Goal: Use online tool/utility: Utilize a website feature to perform a specific function

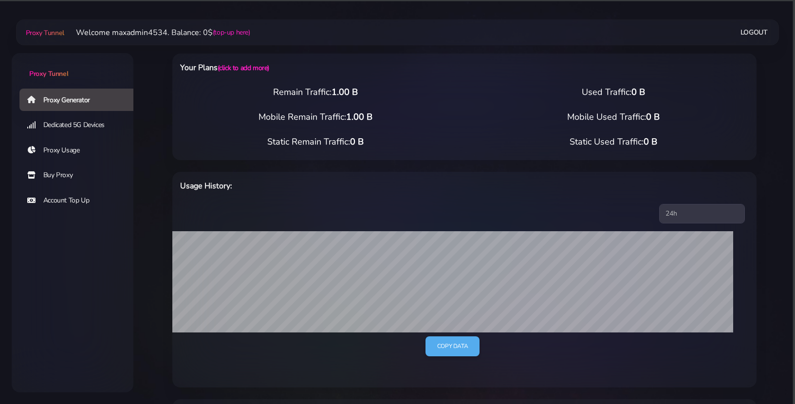
select select "44"
select select "US"
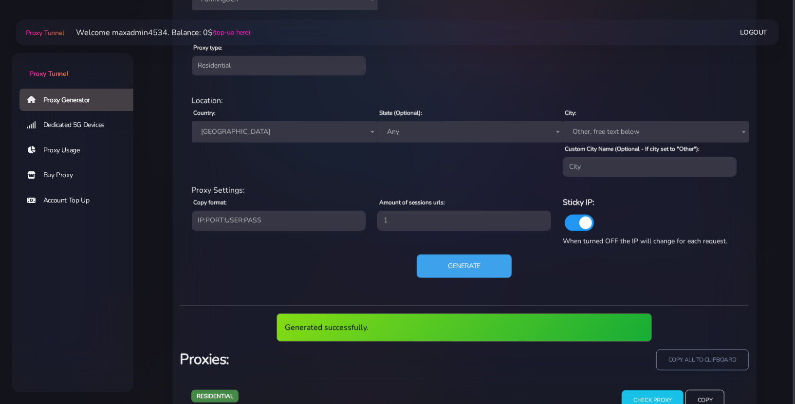
scroll to position [599, 0]
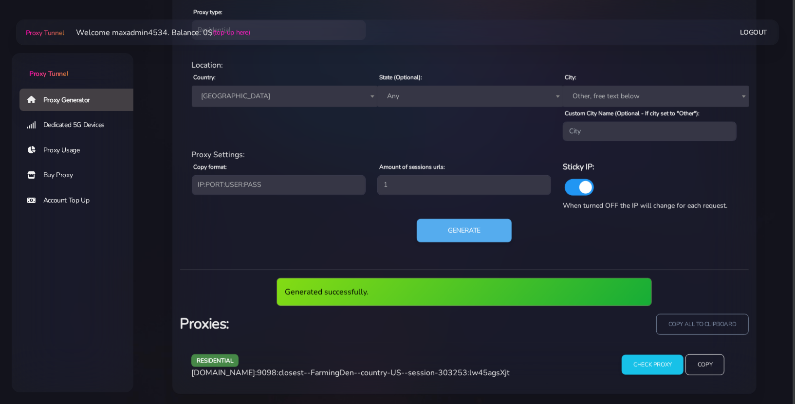
click at [432, 371] on span "[DOMAIN_NAME]:9098:closest--FarmingDen--country-US--session-303253:lw45agsXjt" at bounding box center [350, 372] width 318 height 11
click at [432, 370] on span "[DOMAIN_NAME]:9098:closest--FarmingDen--country-US--session-303253:lw45agsXjt" at bounding box center [350, 372] width 318 height 11
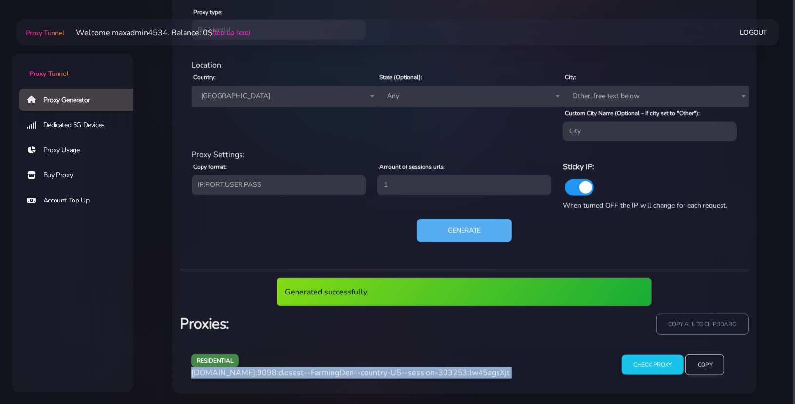
click at [432, 370] on span "[DOMAIN_NAME]:9098:closest--FarmingDen--country-US--session-303253:lw45agsXjt" at bounding box center [350, 372] width 318 height 11
copy div "[DOMAIN_NAME]:9098:closest--FarmingDen--country-US--session-303253:lw45agsXjt"
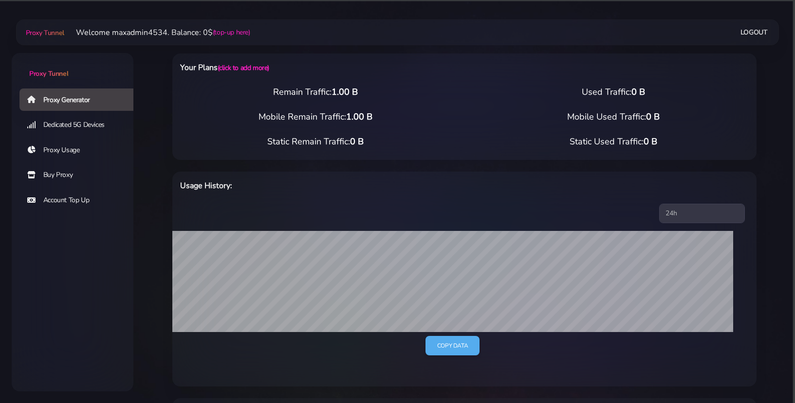
select select "44"
select select "US"
select select "44"
select select "US"
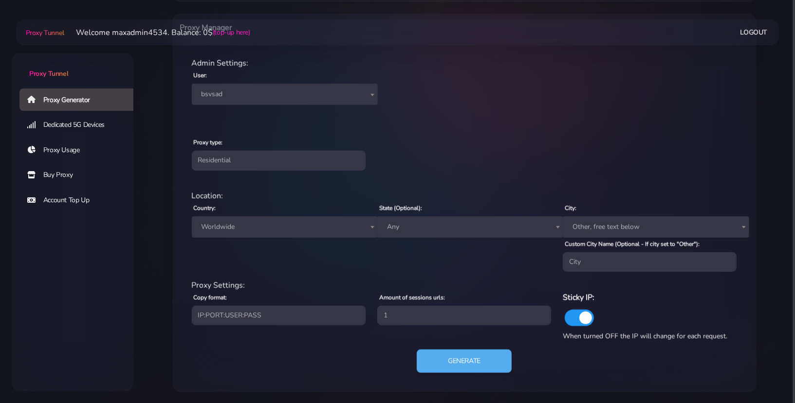
scroll to position [466, 0]
click at [278, 97] on span "bsvsad" at bounding box center [285, 97] width 174 height 14
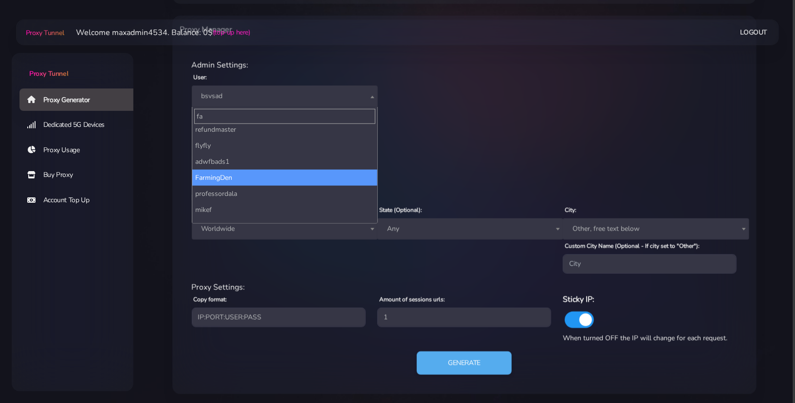
scroll to position [0, 0]
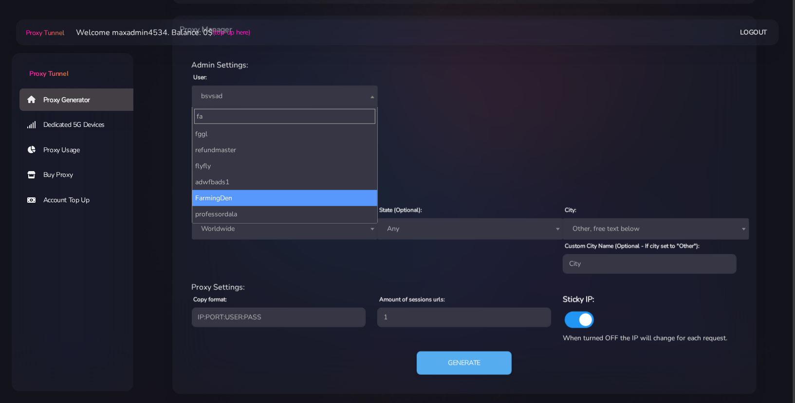
type input "far"
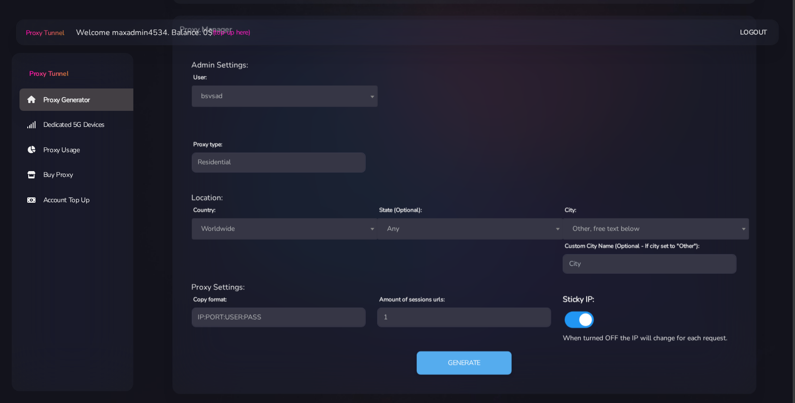
click at [259, 229] on span "Worldwide" at bounding box center [285, 229] width 174 height 14
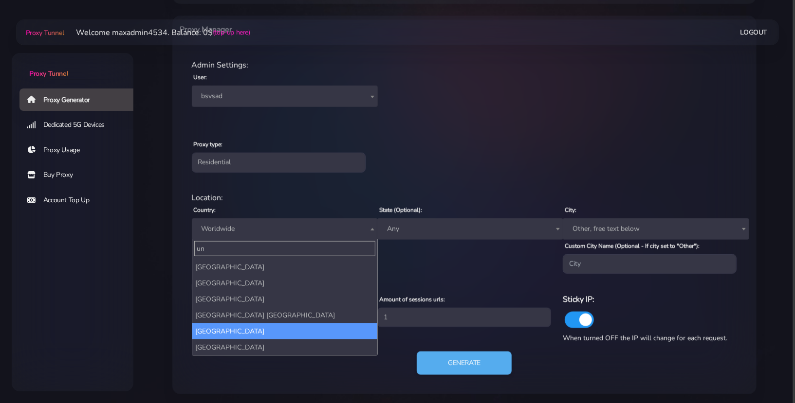
scroll to position [79, 0]
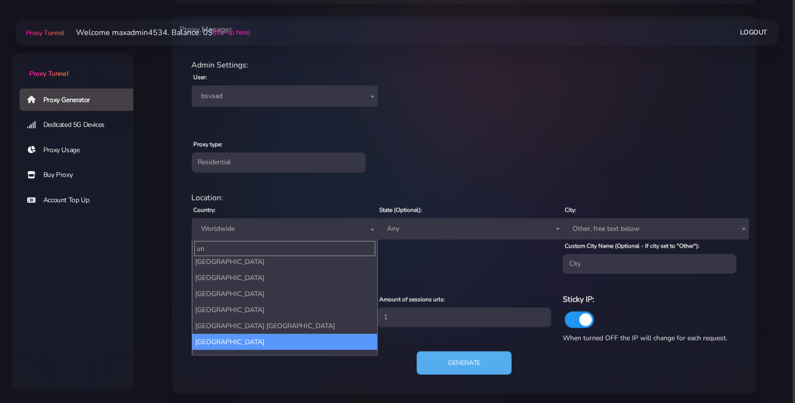
type input "un"
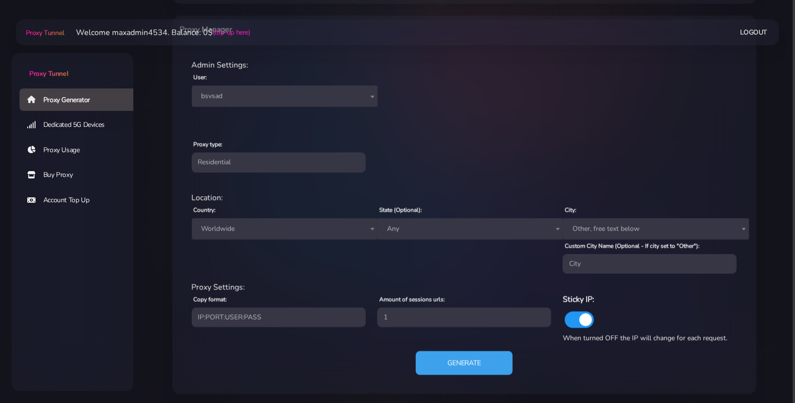
click at [467, 364] on button "Generate" at bounding box center [464, 364] width 97 height 24
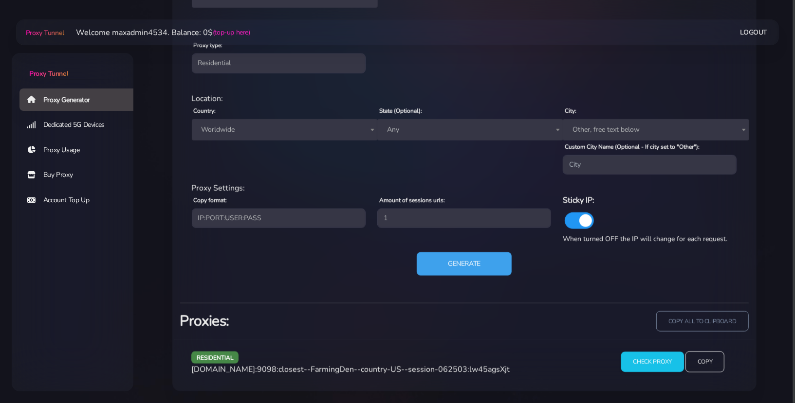
scroll to position [564, 0]
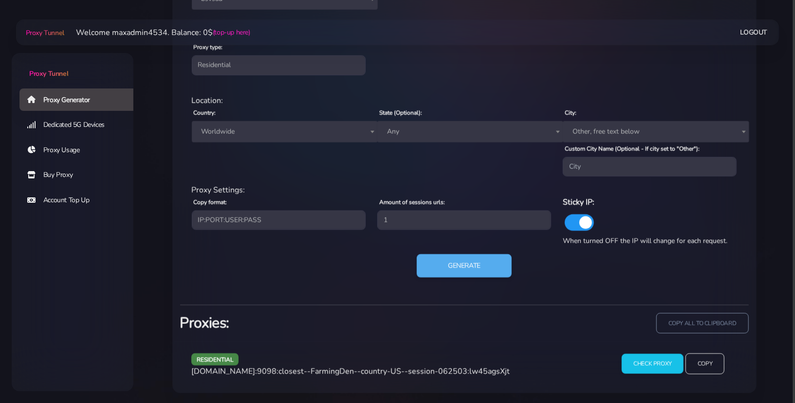
click at [409, 371] on span "agg.proxytunnel.io:9098:closest--FarmingDen--country-US--session-062503:lw45ags…" at bounding box center [350, 371] width 318 height 11
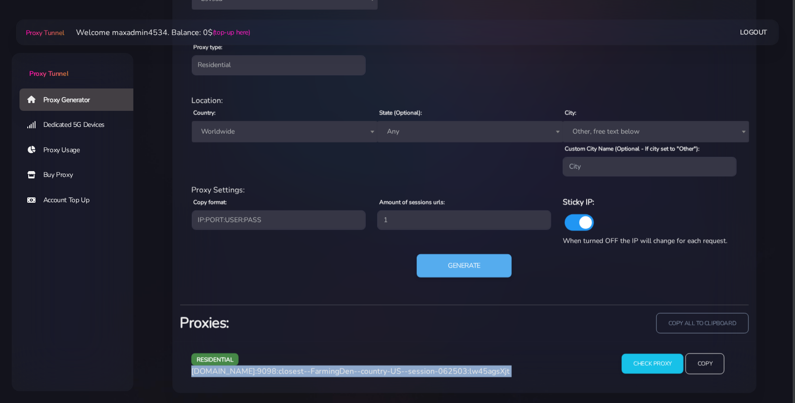
click at [409, 371] on span "agg.proxytunnel.io:9098:closest--FarmingDen--country-US--session-062503:lw45ags…" at bounding box center [350, 371] width 318 height 11
copy div "agg.proxytunnel.io:9098:closest--FarmingDen--country-US--session-062503:lw45ags…"
